Goal: Check status: Check status

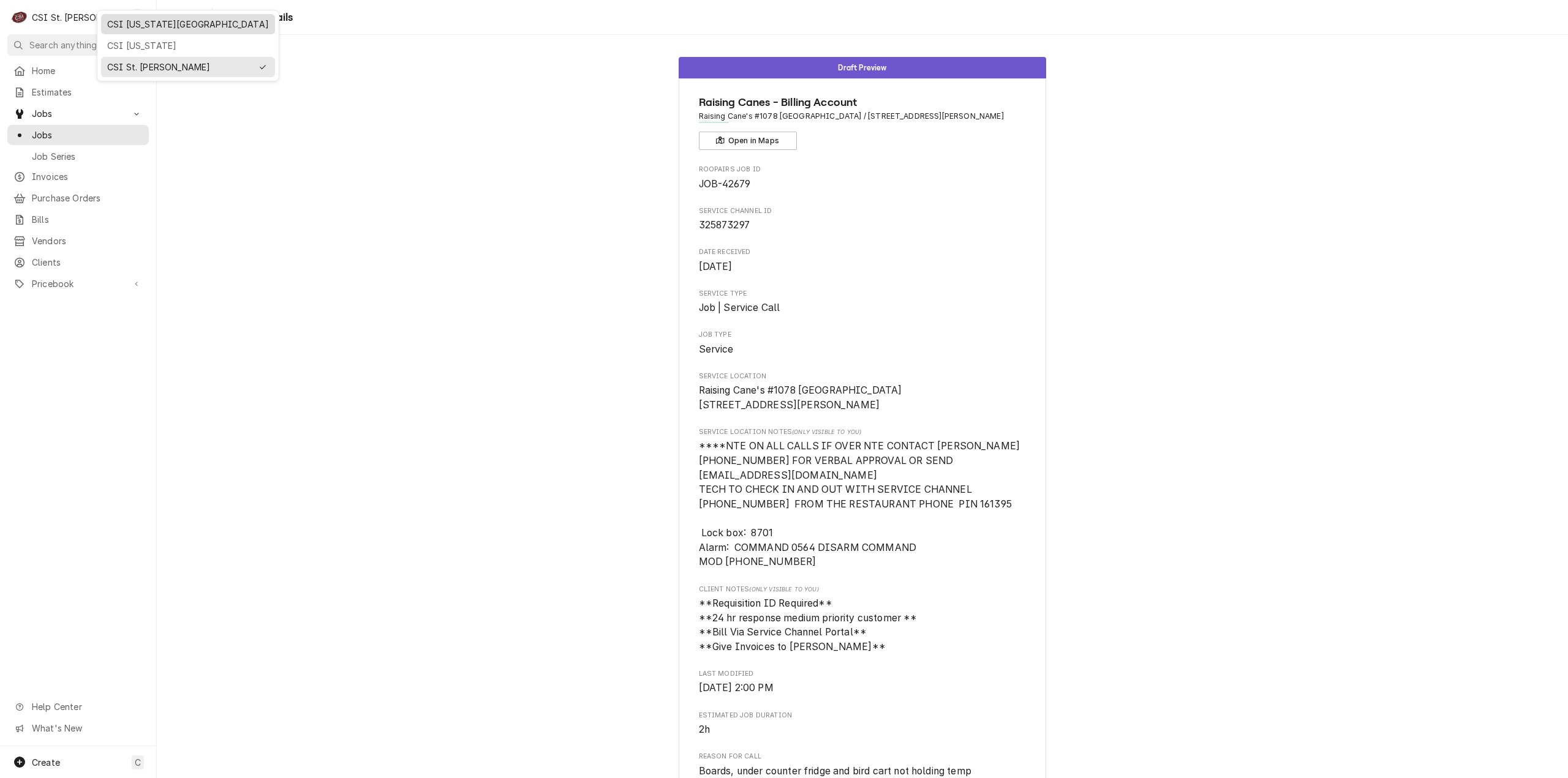
scroll to position [477, 0]
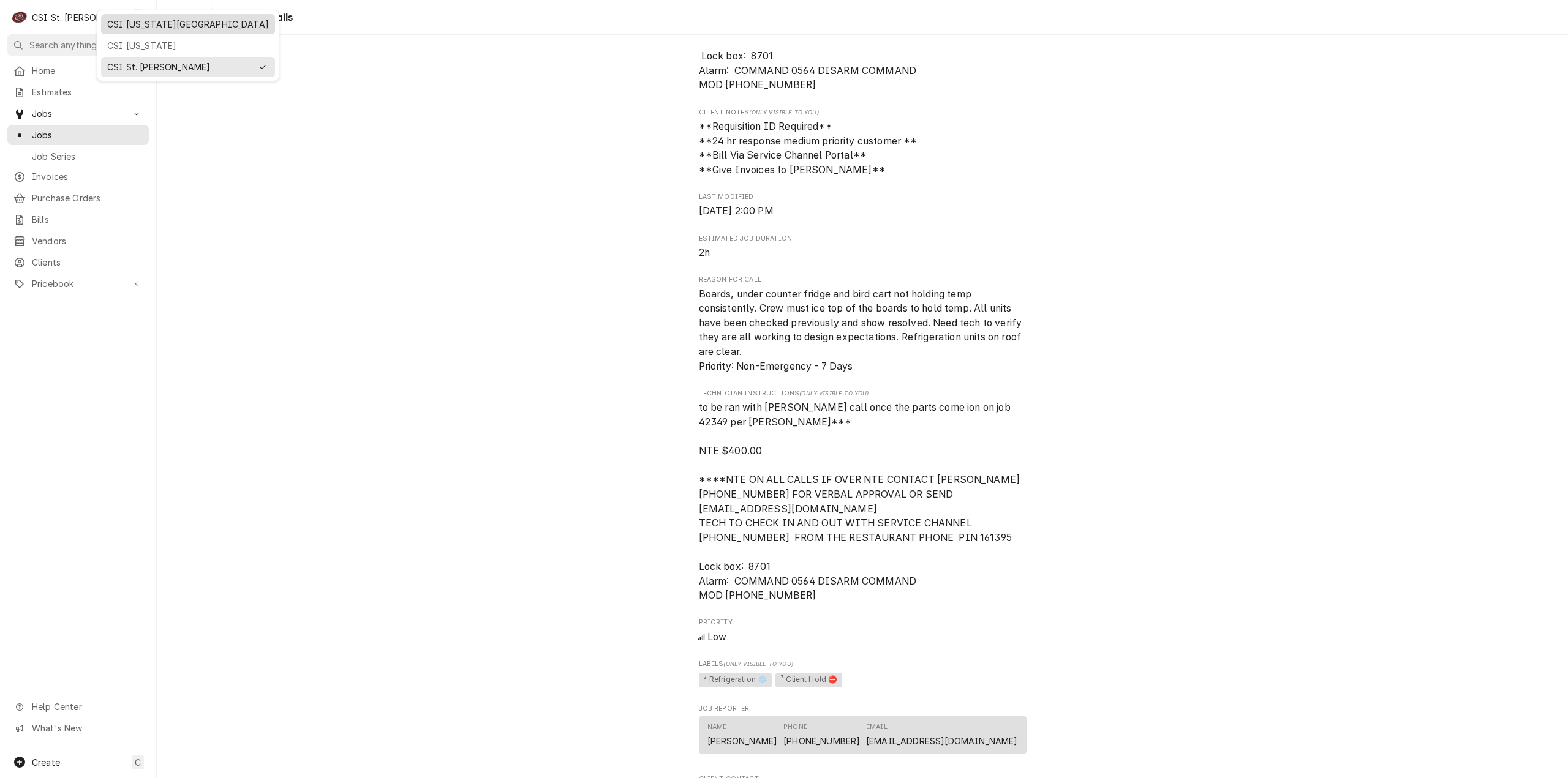
click at [145, 23] on div "CSI [US_STATE][GEOGRAPHIC_DATA]" at bounding box center [188, 25] width 162 height 13
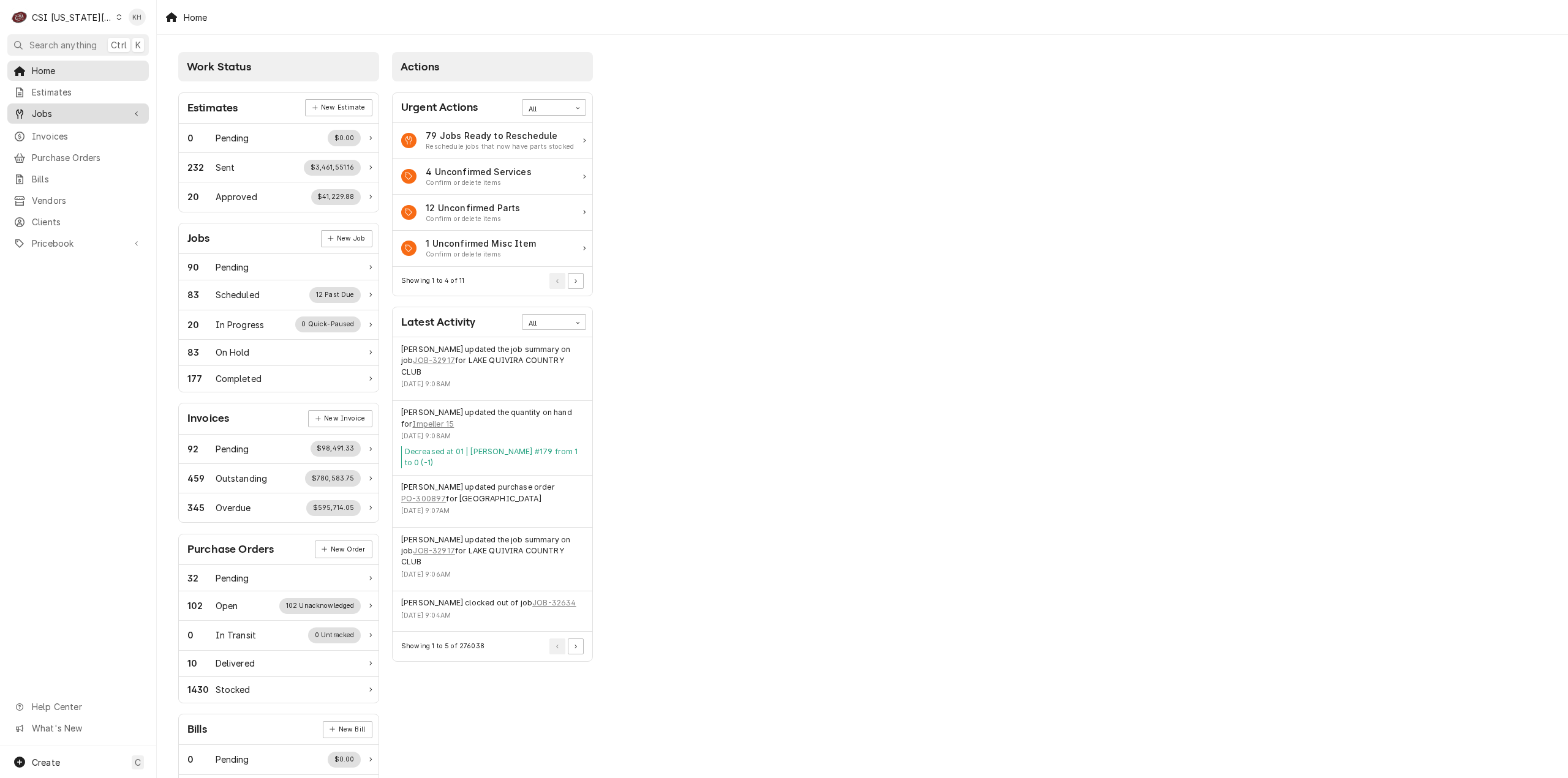
click at [57, 107] on span "Jobs" at bounding box center [78, 114] width 93 height 13
click at [56, 130] on span "Jobs" at bounding box center [87, 135] width 111 height 13
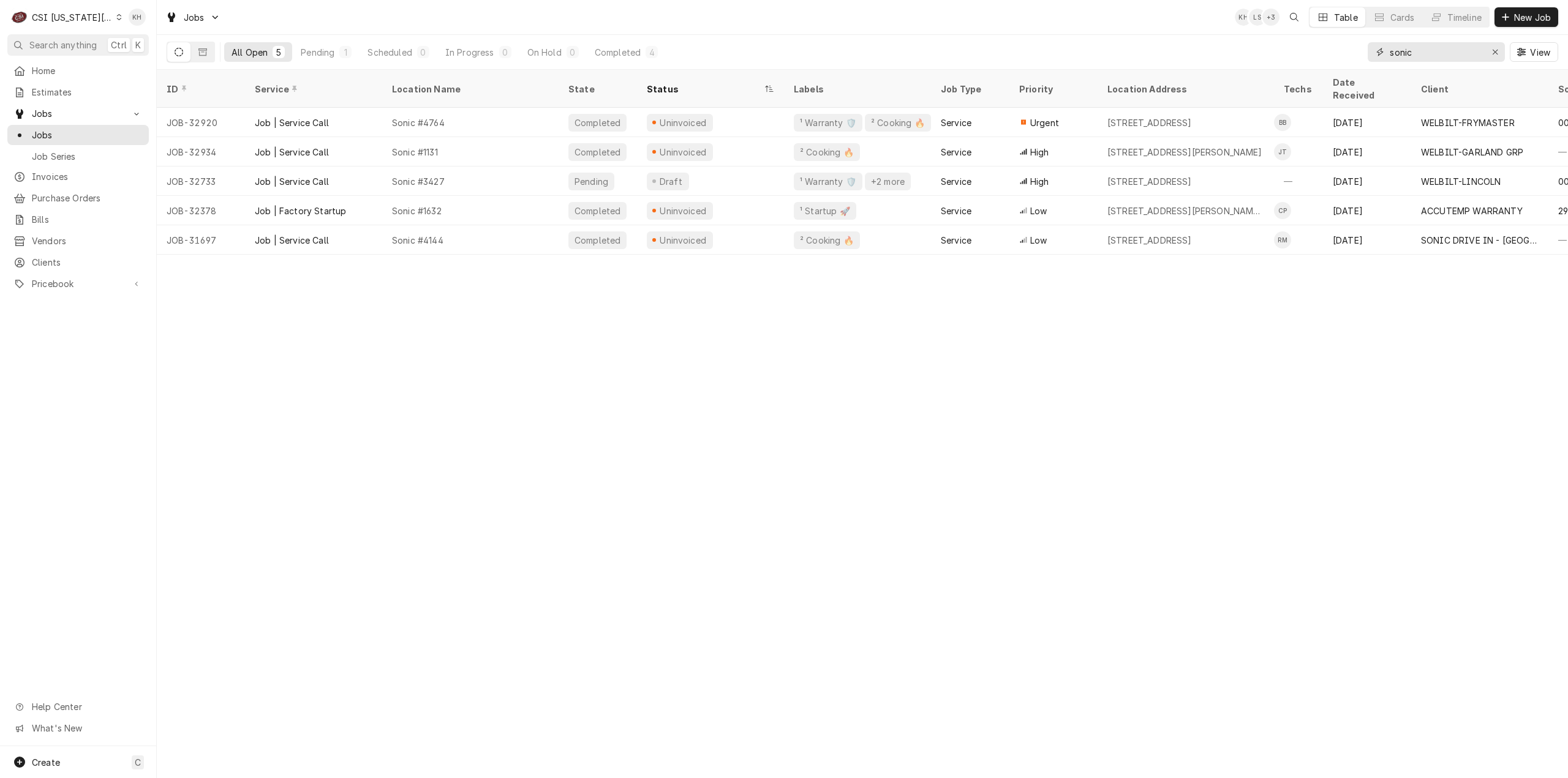
drag, startPoint x: 1417, startPoint y: 60, endPoint x: 1302, endPoint y: 62, distance: 115.0
click at [1302, 61] on div "All Open 5 Pending 1 Scheduled 0 In Progress 0 On Hold 0 Completed 4 sonic View" at bounding box center [862, 52] width 1391 height 35
paste input "326222961"
type input "326222961"
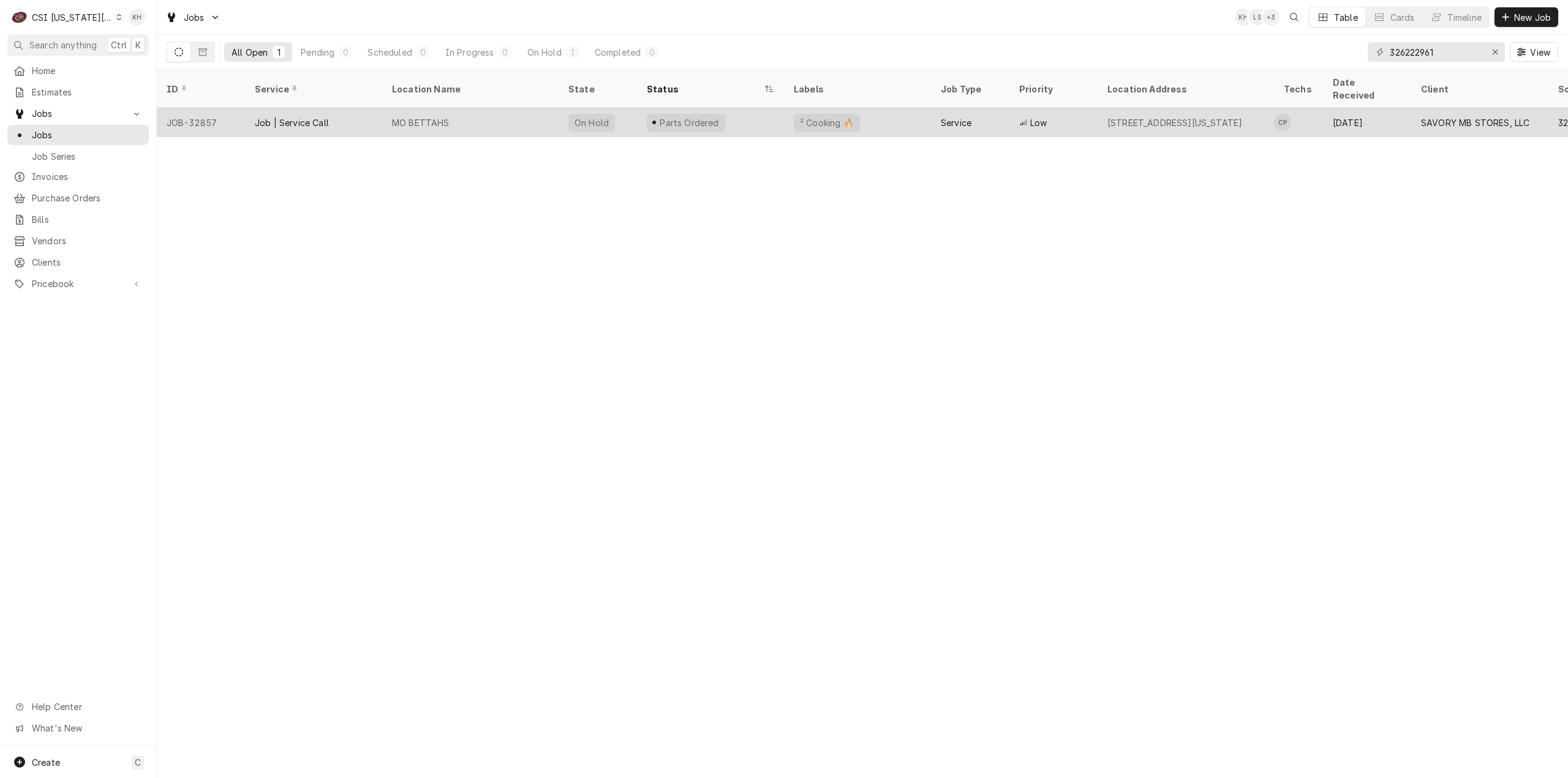
click at [534, 107] on div "MO BETTAHS" at bounding box center [470, 122] width 177 height 29
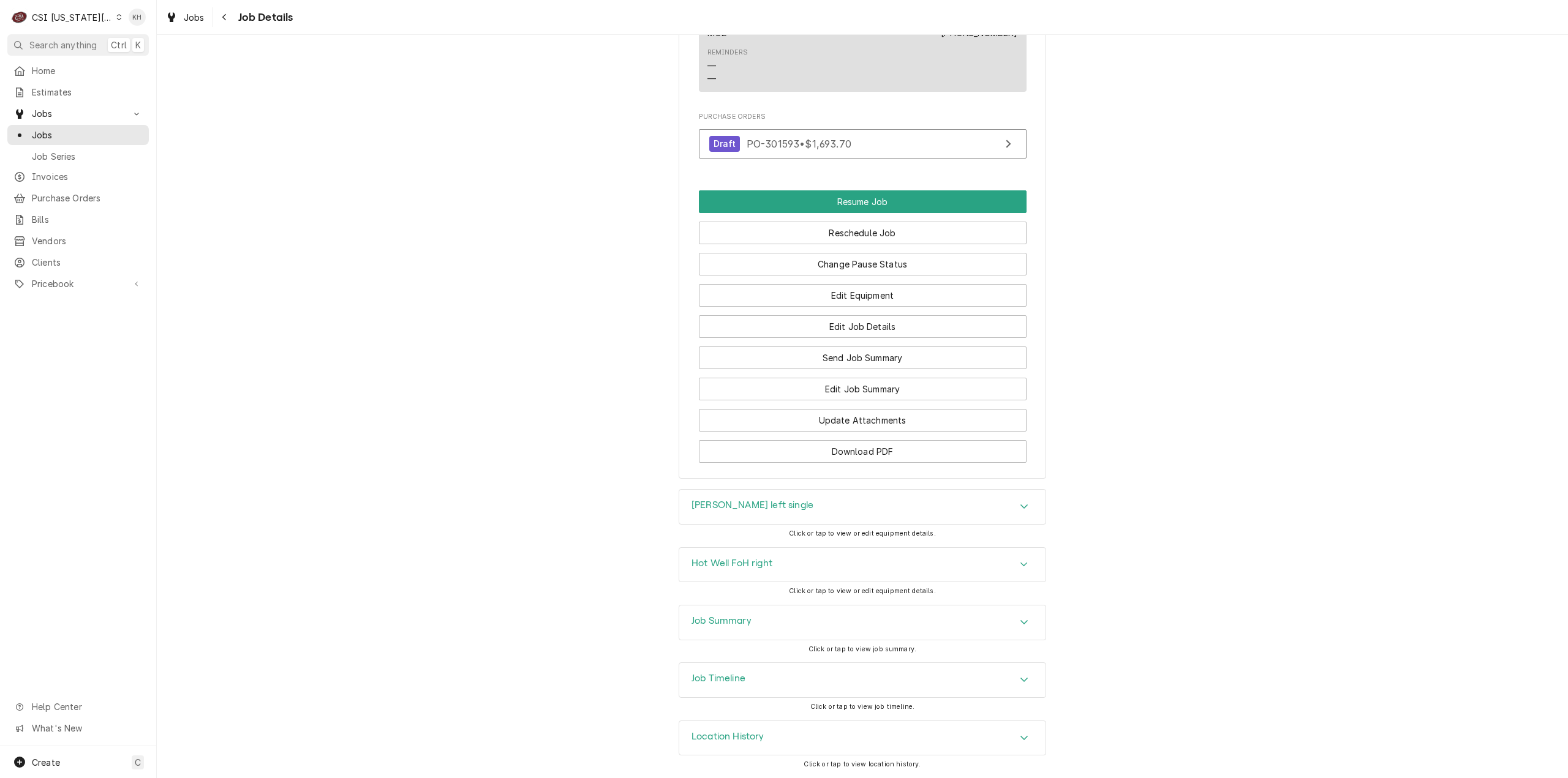
scroll to position [1310, 0]
click at [740, 686] on div "Job Timeline" at bounding box center [718, 681] width 54 height 15
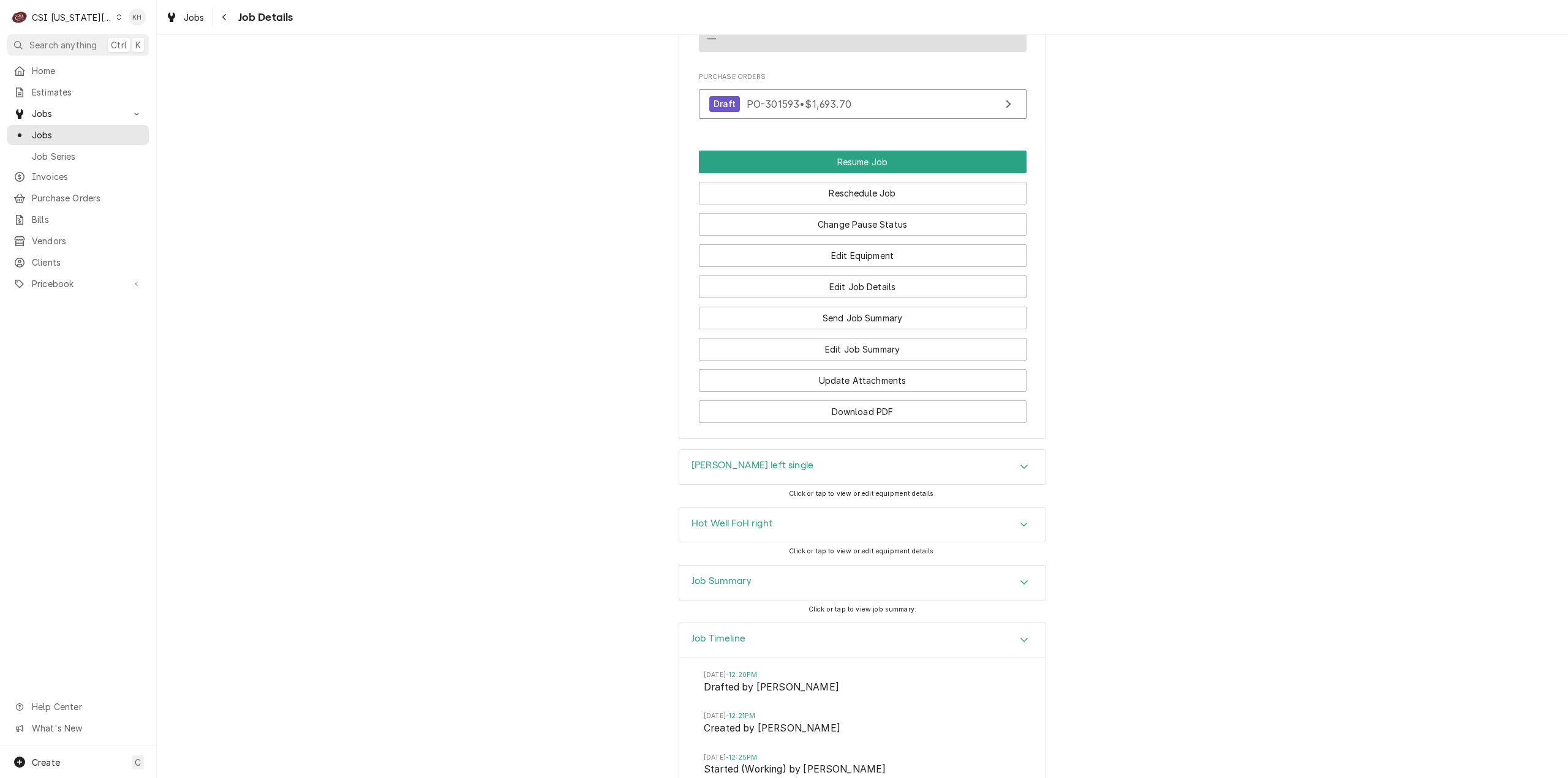
scroll to position [1470, 0]
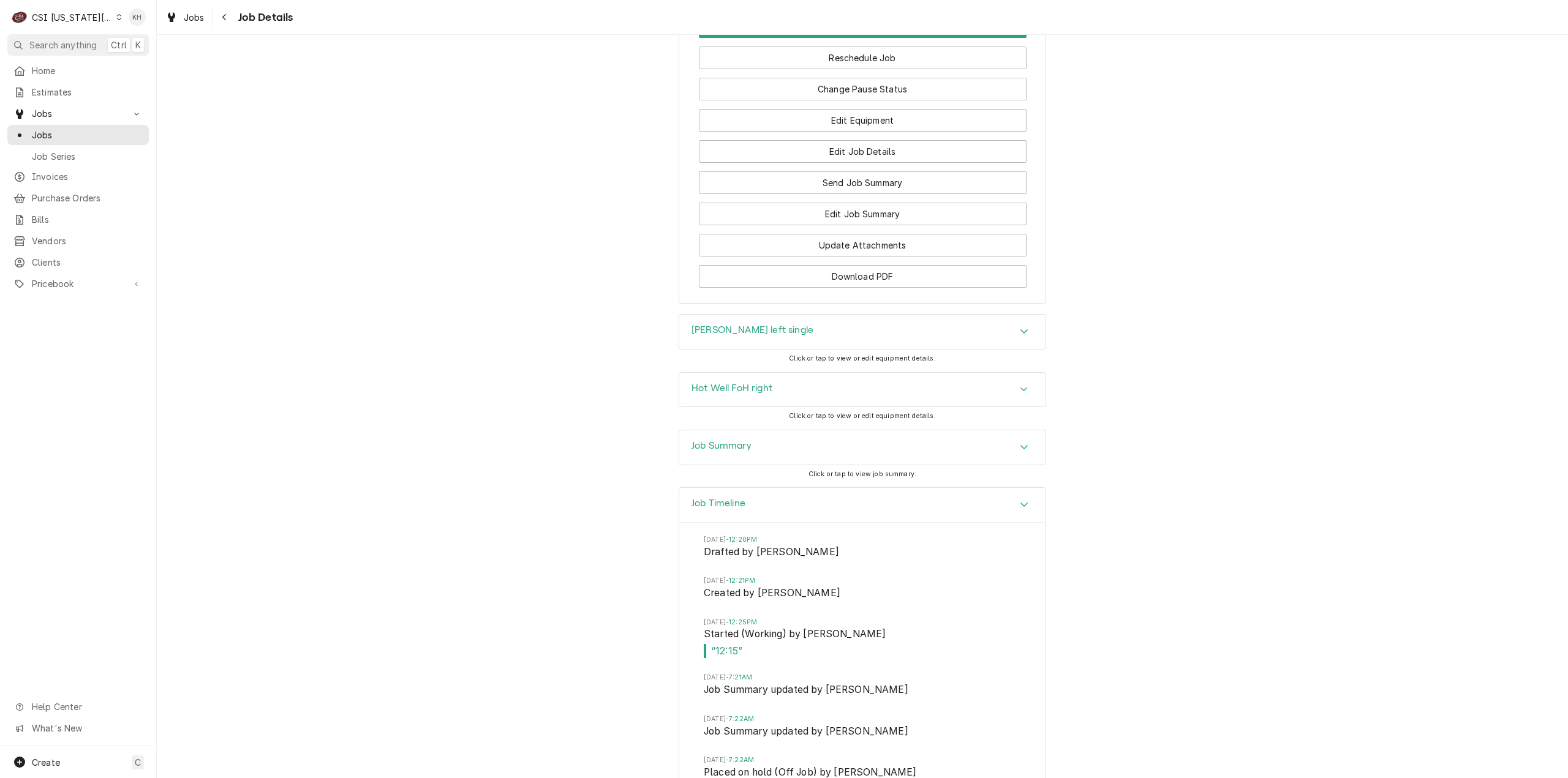
click at [716, 452] on h3 "Job Summary" at bounding box center [722, 446] width 60 height 12
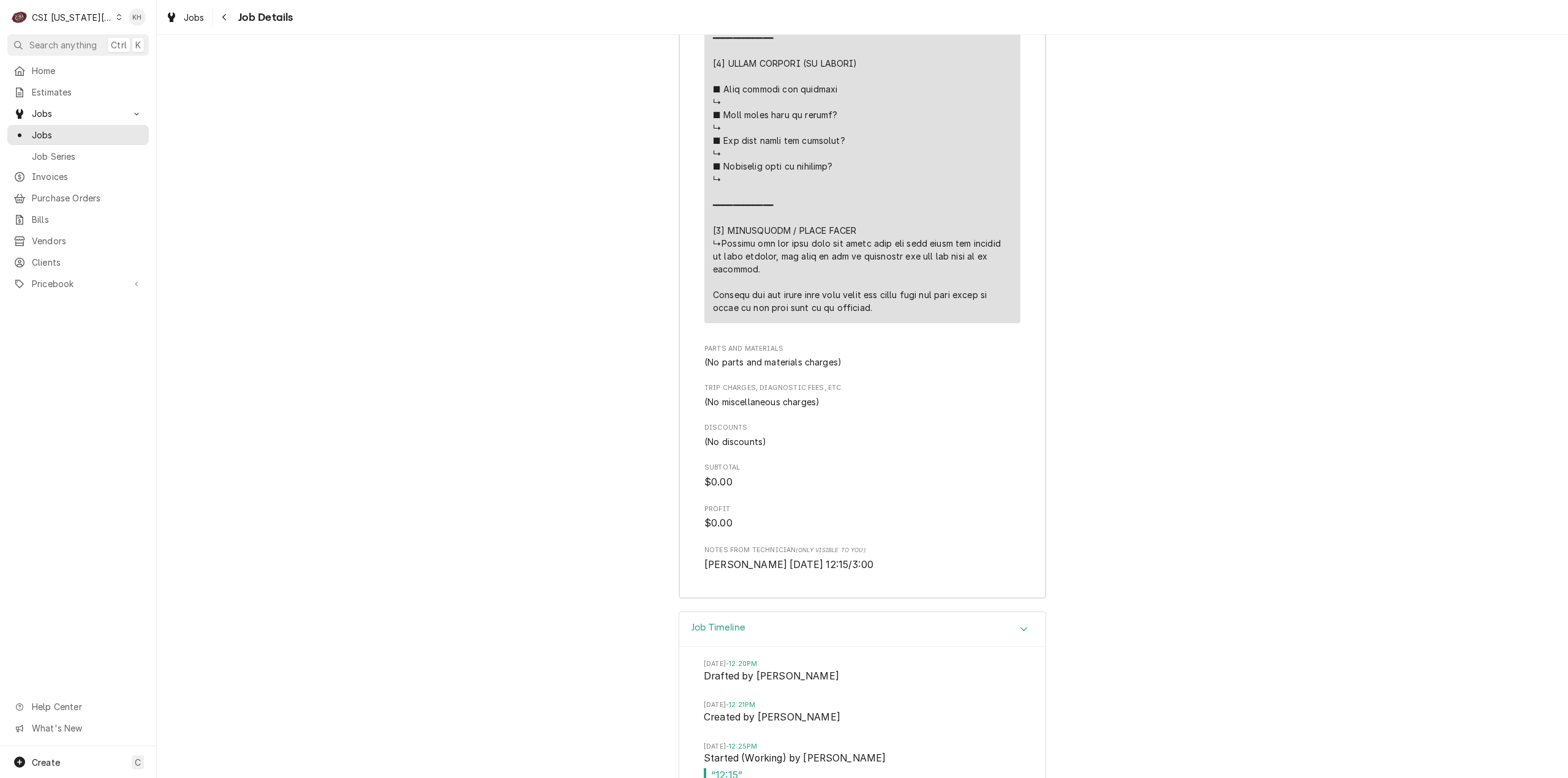
scroll to position [3001, 0]
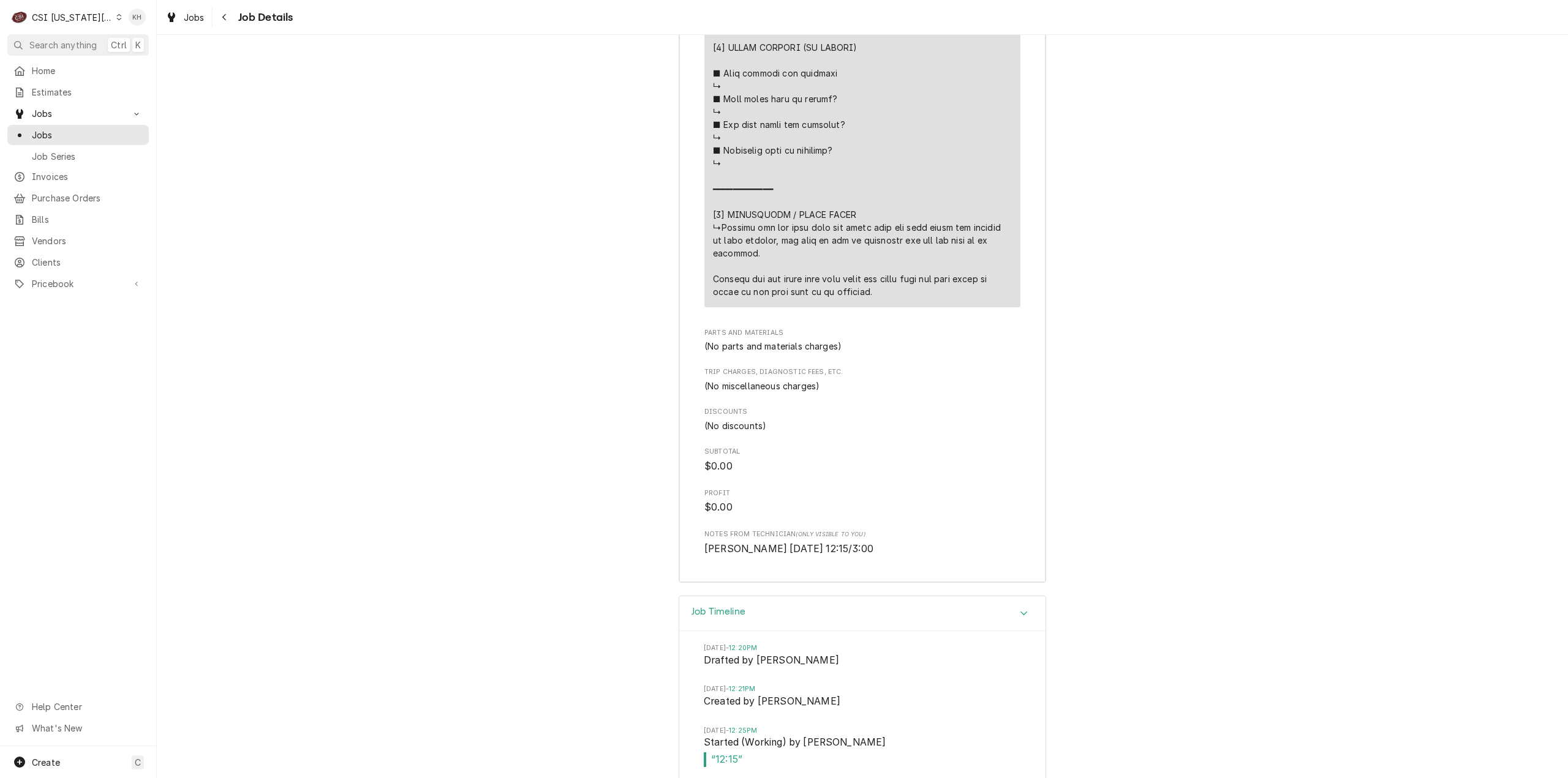
click at [65, 19] on div "CSI Kansas City" at bounding box center [72, 17] width 81 height 13
click at [121, 65] on div "CSI St. Louis" at bounding box center [210, 67] width 179 height 13
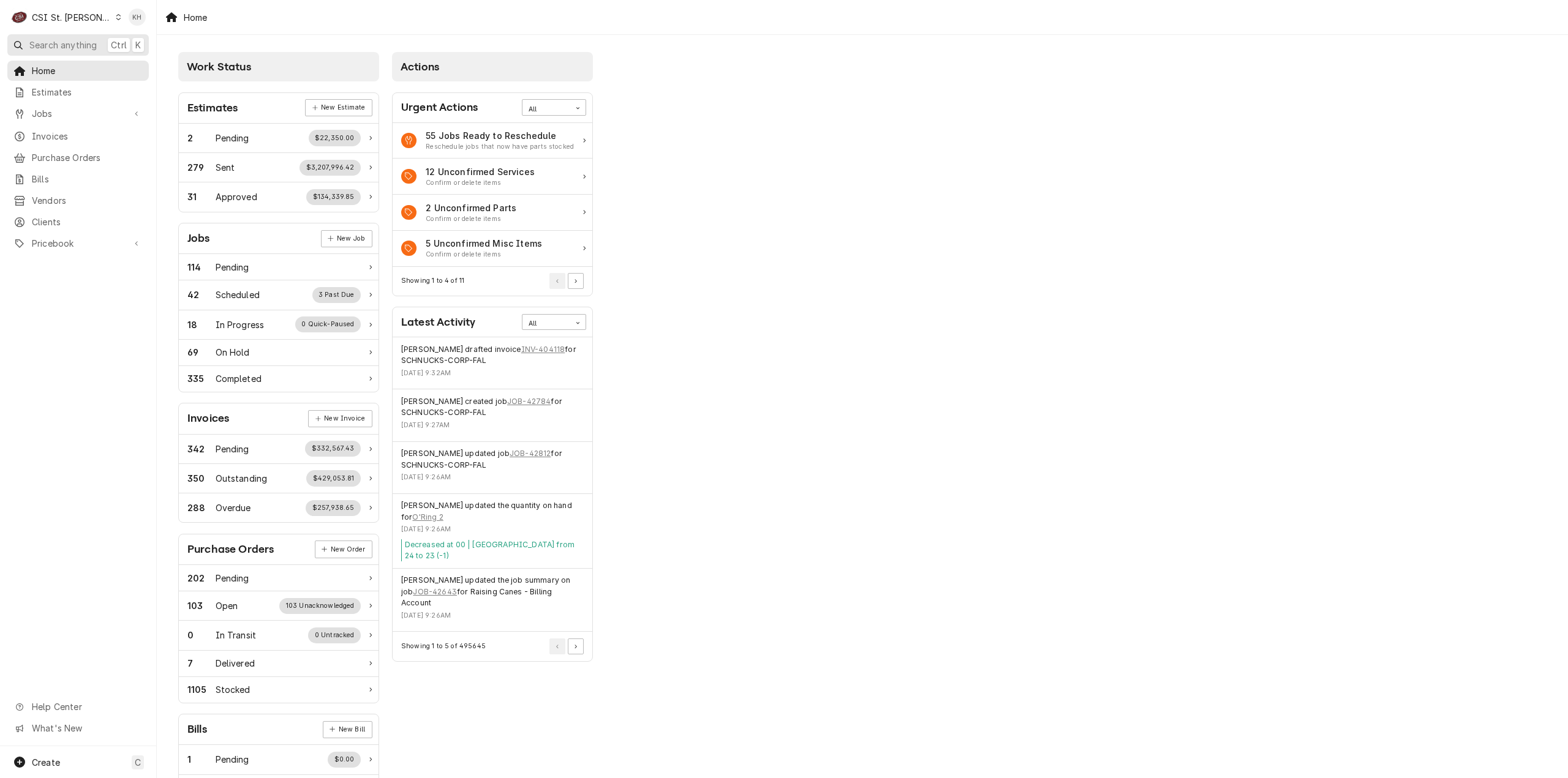
click at [77, 45] on span "Search anything" at bounding box center [63, 45] width 67 height 13
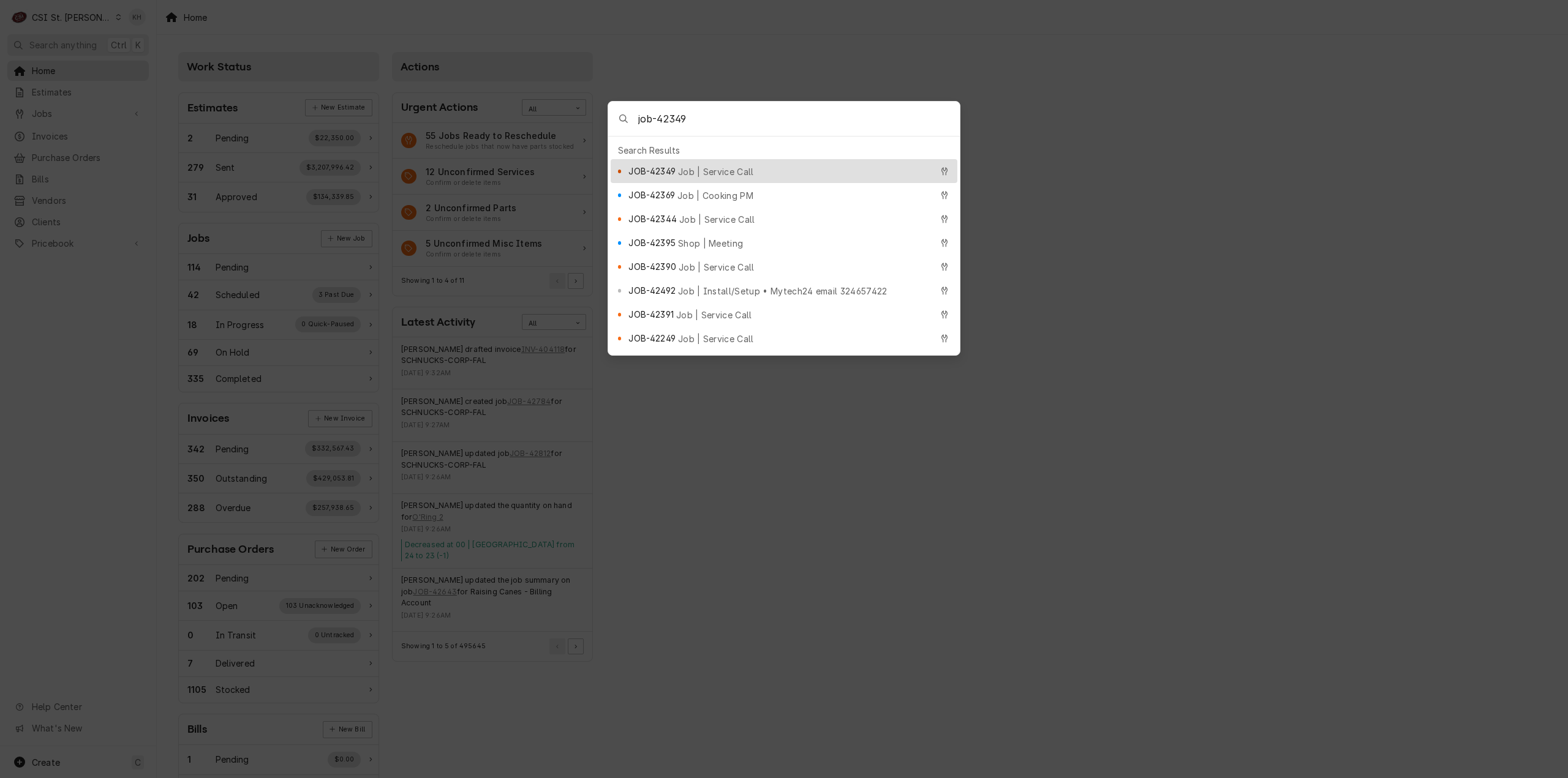
type input "job-42349"
click at [694, 164] on div "JOB-42349 Job | Service Call" at bounding box center [779, 170] width 302 height 14
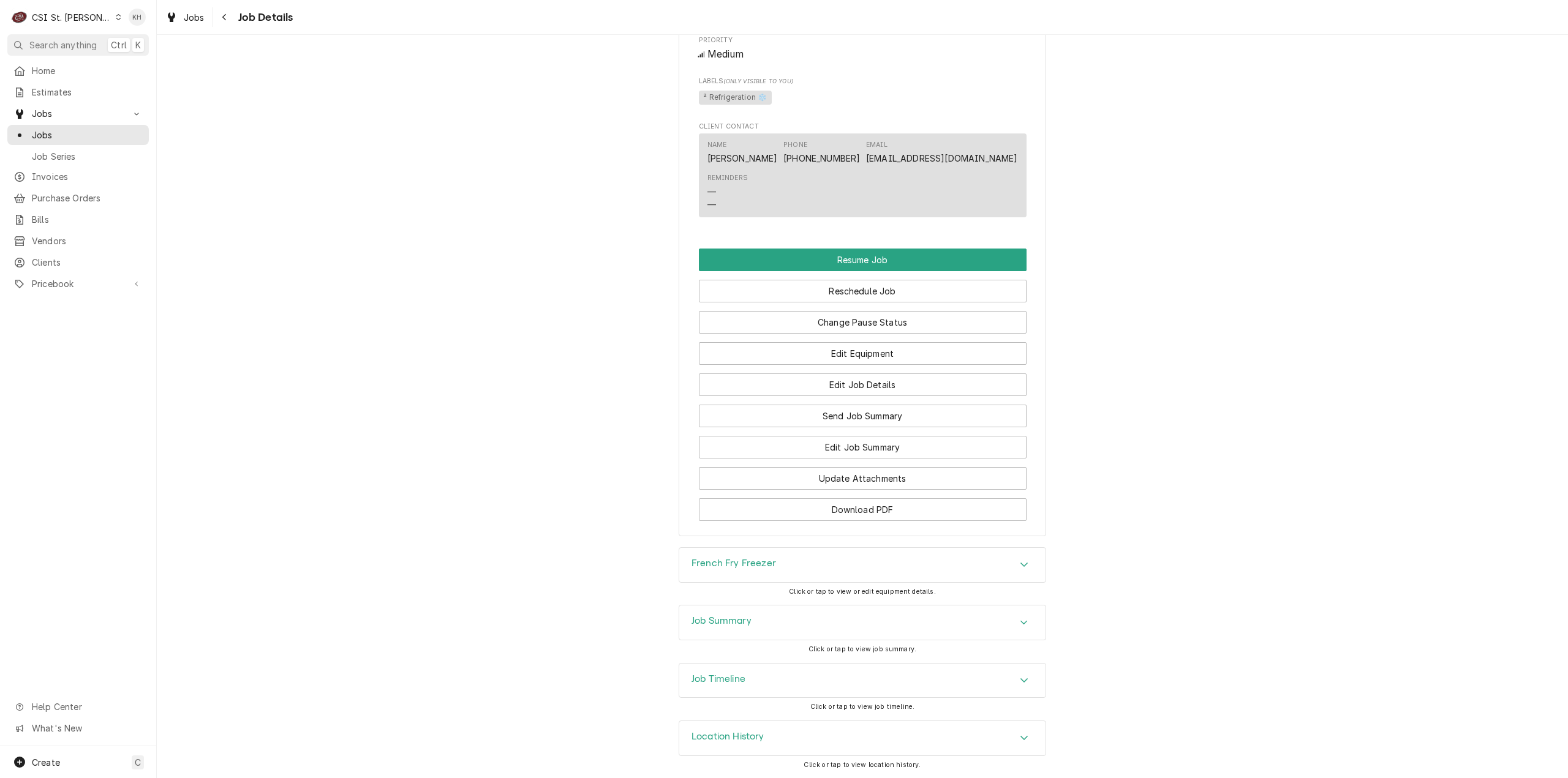
click at [753, 679] on div "Job Timeline" at bounding box center [862, 682] width 366 height 35
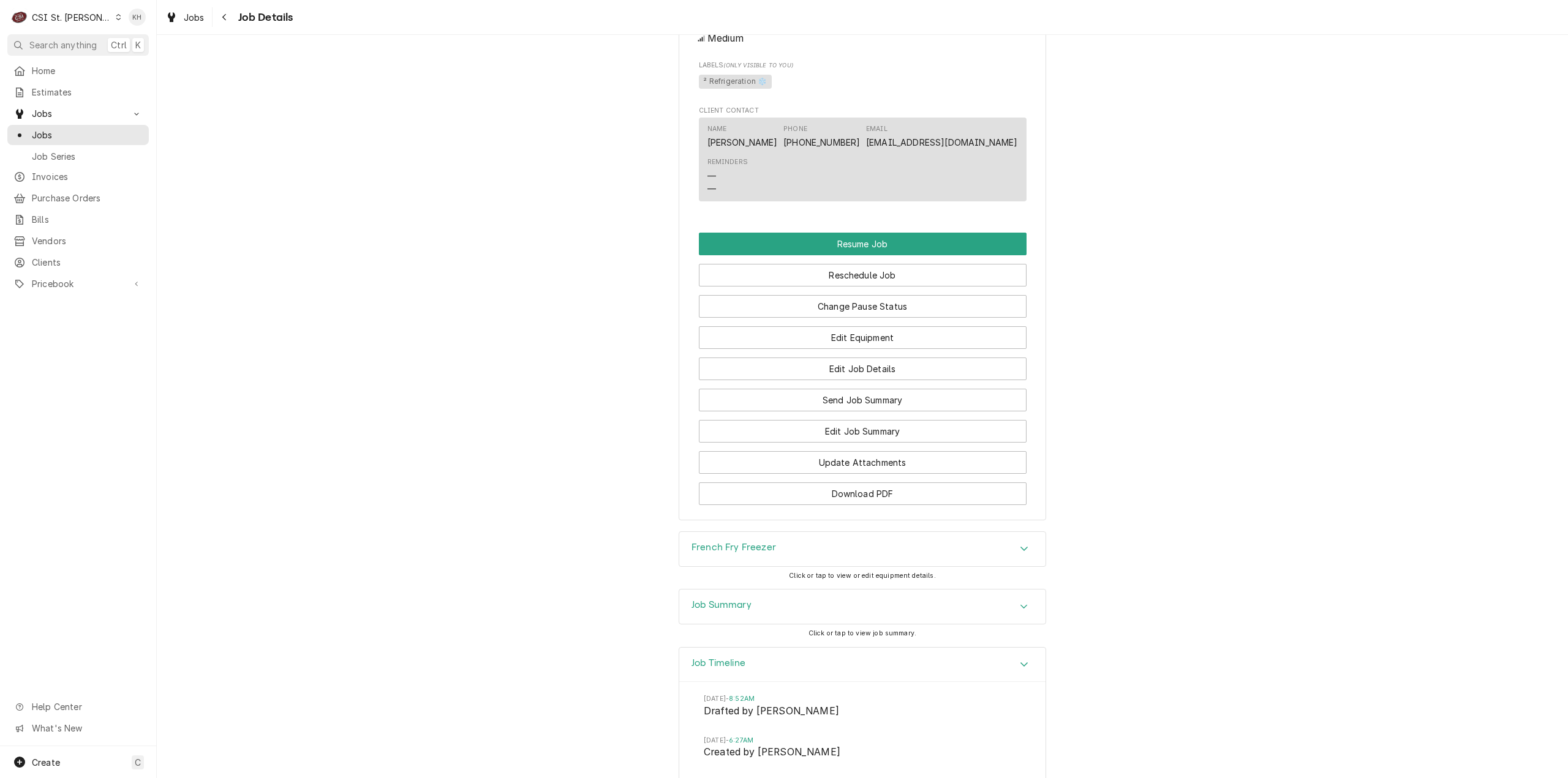
scroll to position [1901, 0]
